Goal: Information Seeking & Learning: Learn about a topic

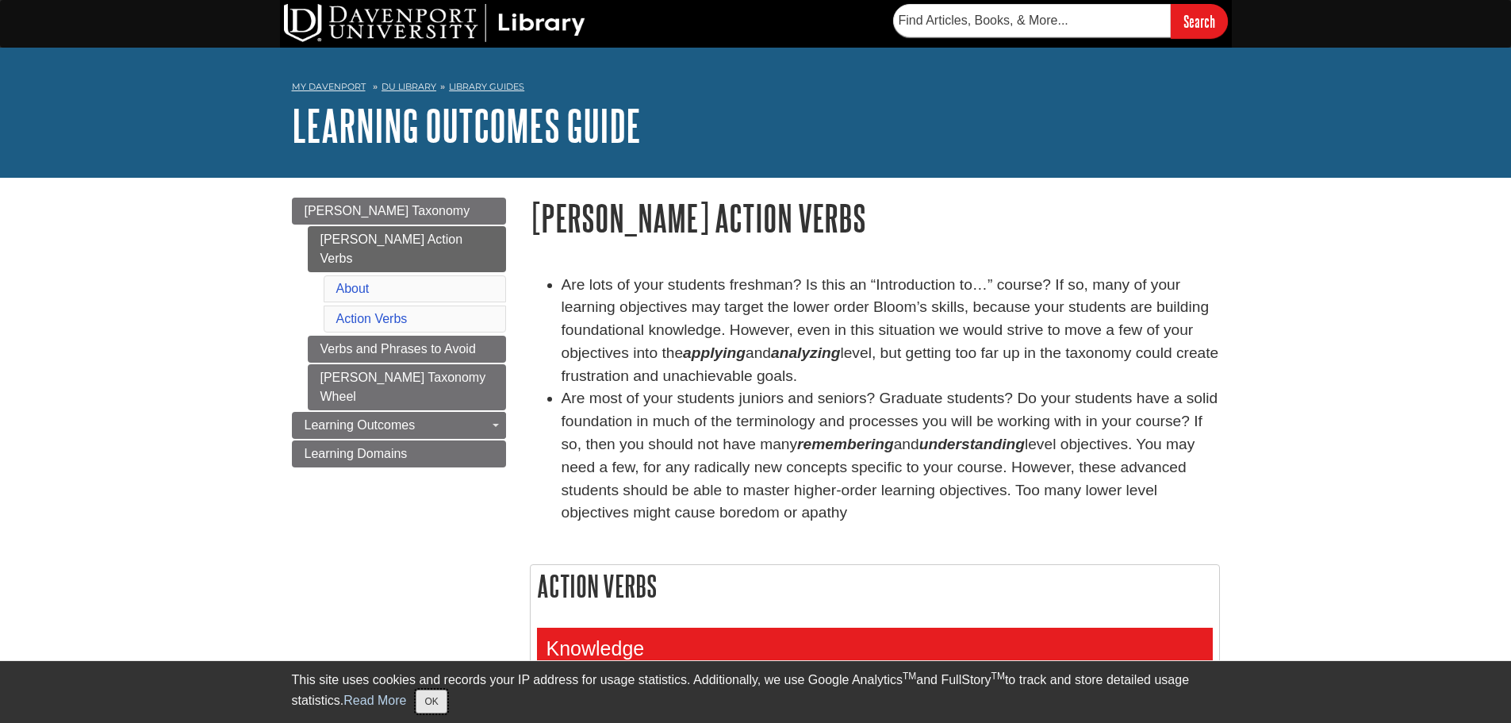
drag, startPoint x: 429, startPoint y: 702, endPoint x: 440, endPoint y: 685, distance: 20.7
click at [429, 702] on button "OK" at bounding box center [431, 701] width 31 height 24
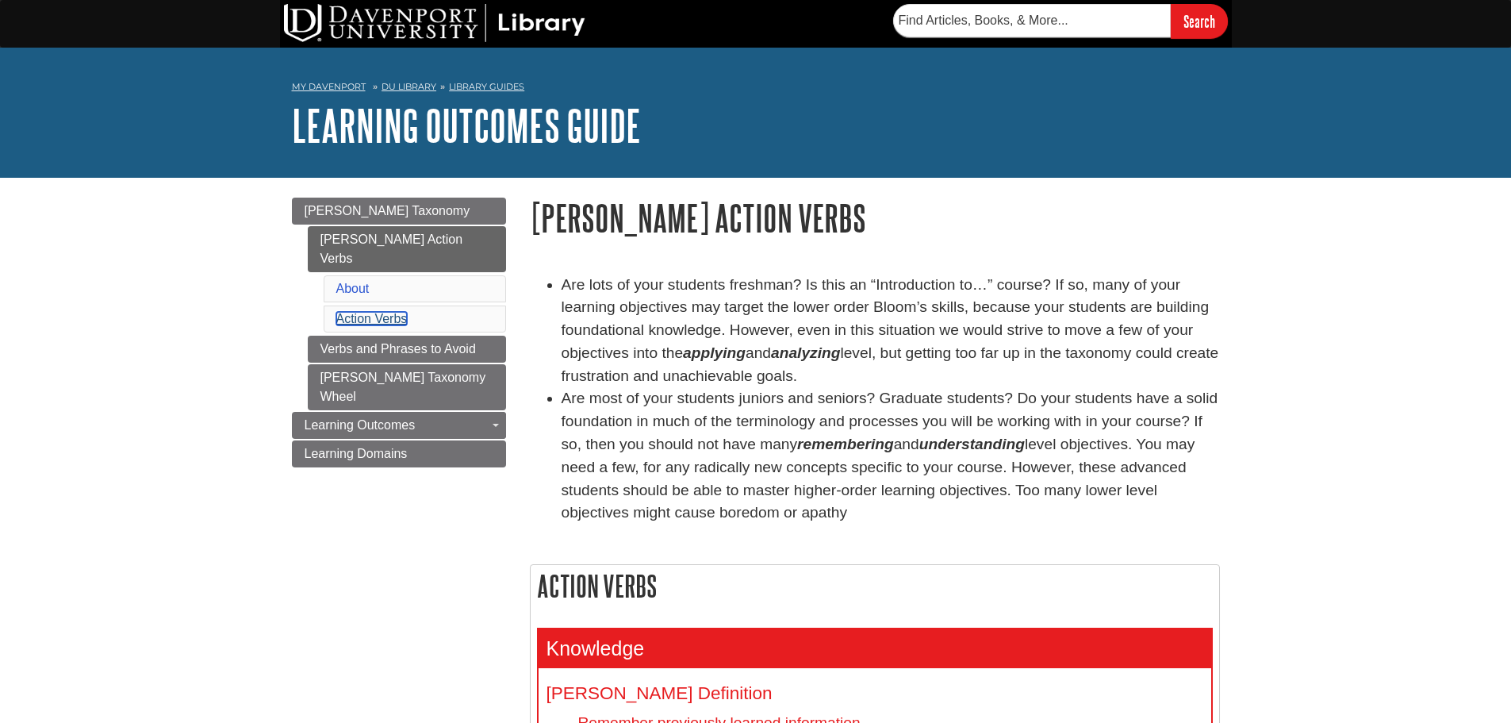
click at [376, 312] on link "Action Verbs" at bounding box center [371, 318] width 71 height 13
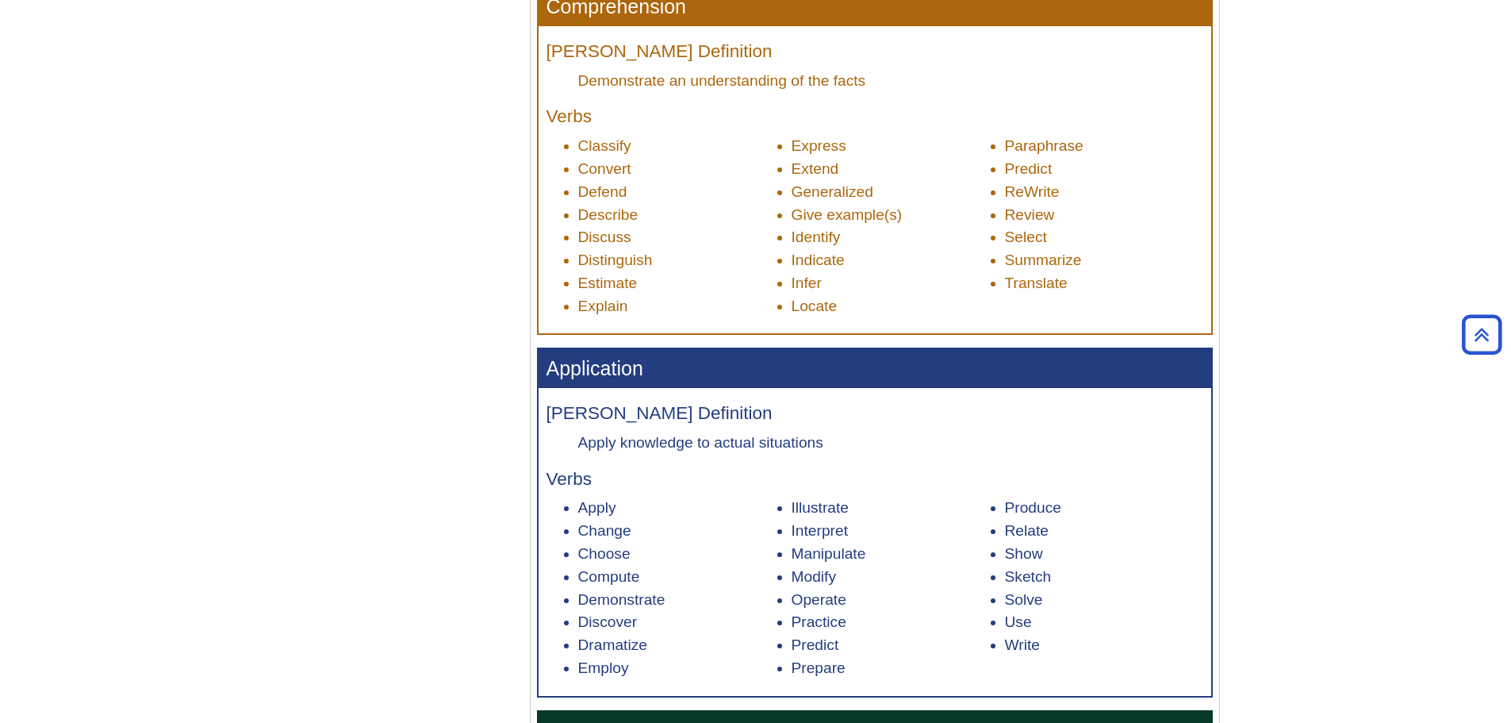
scroll to position [879, 0]
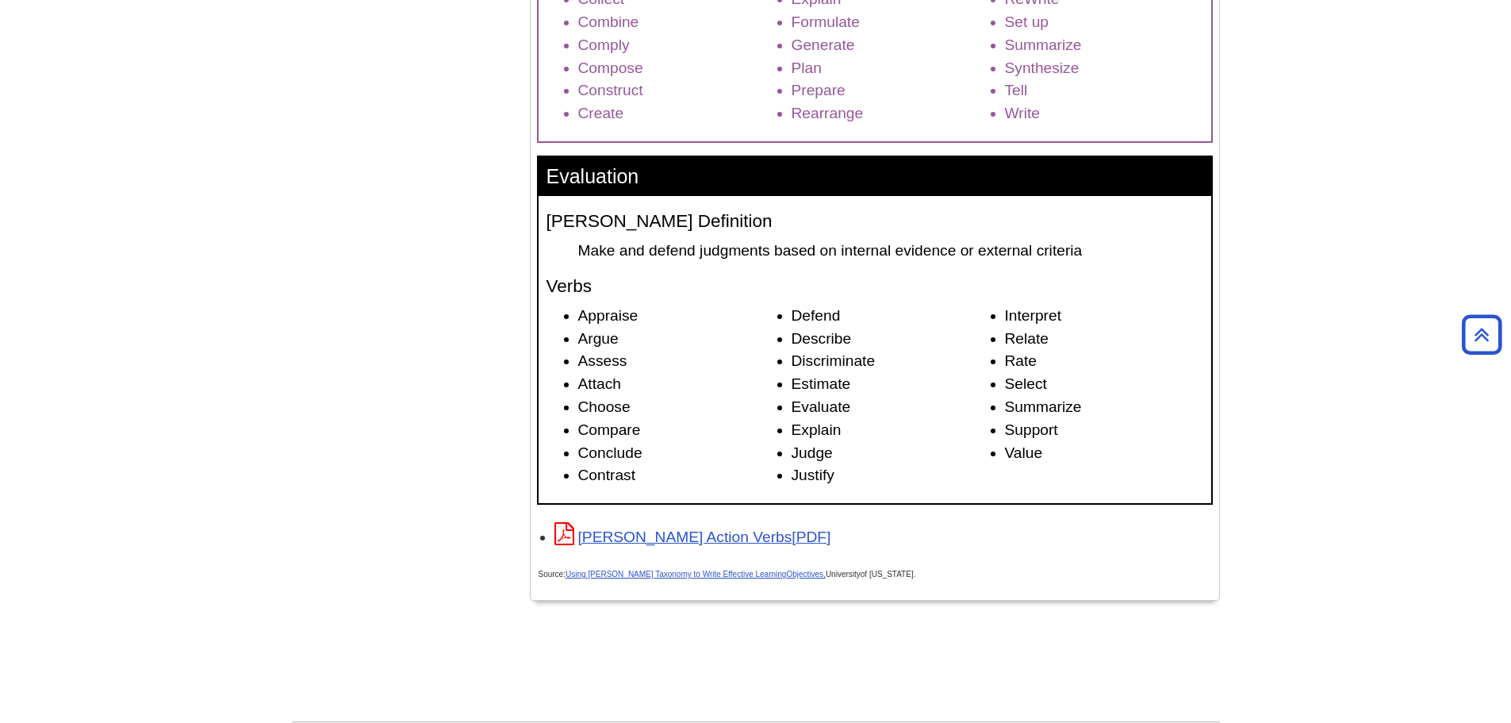
scroll to position [1196, 0]
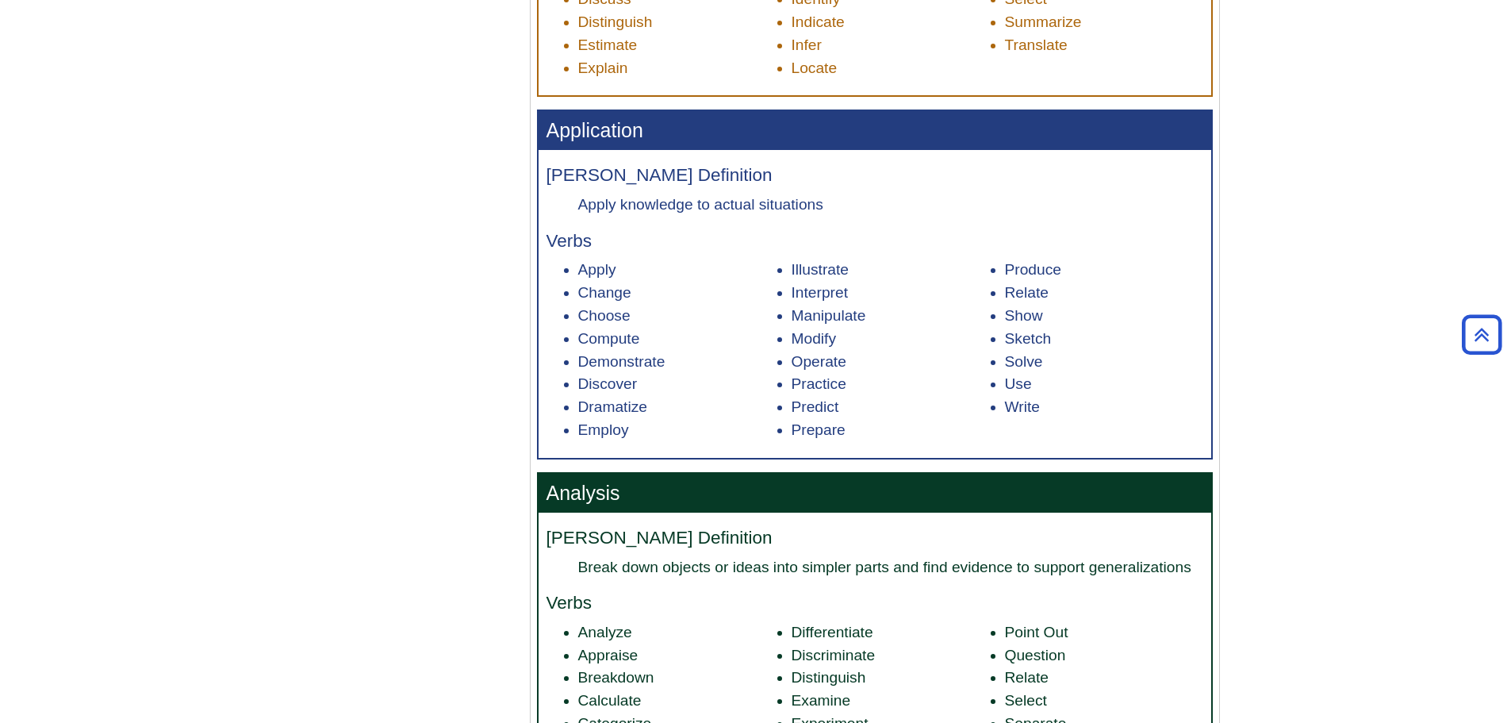
click at [1431, 174] on body "This site uses cookies and records your IP address for usage statistics. Additi…" at bounding box center [755, 471] width 1511 height 3334
